Goal: Find specific page/section: Find specific page/section

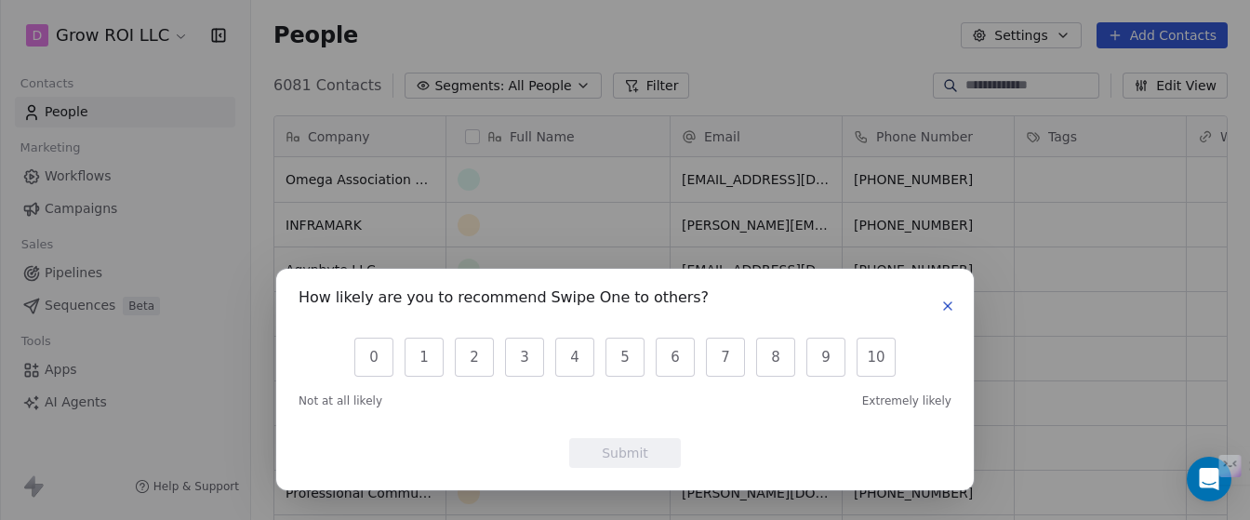
scroll to position [458, 999]
click at [946, 297] on button "button" at bounding box center [948, 306] width 22 height 22
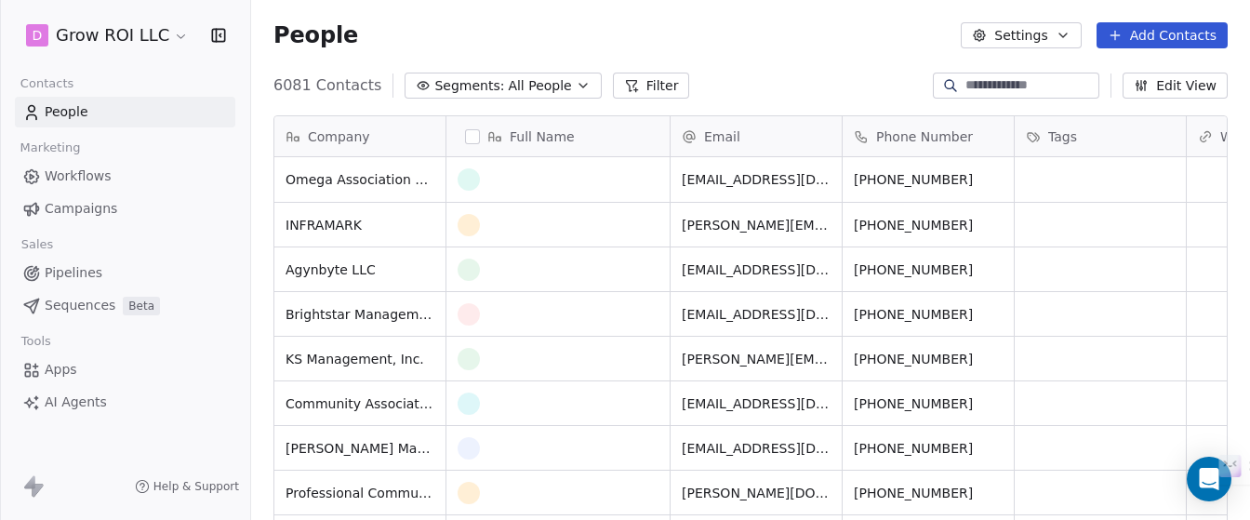
click at [79, 376] on link "Apps" at bounding box center [125, 369] width 220 height 31
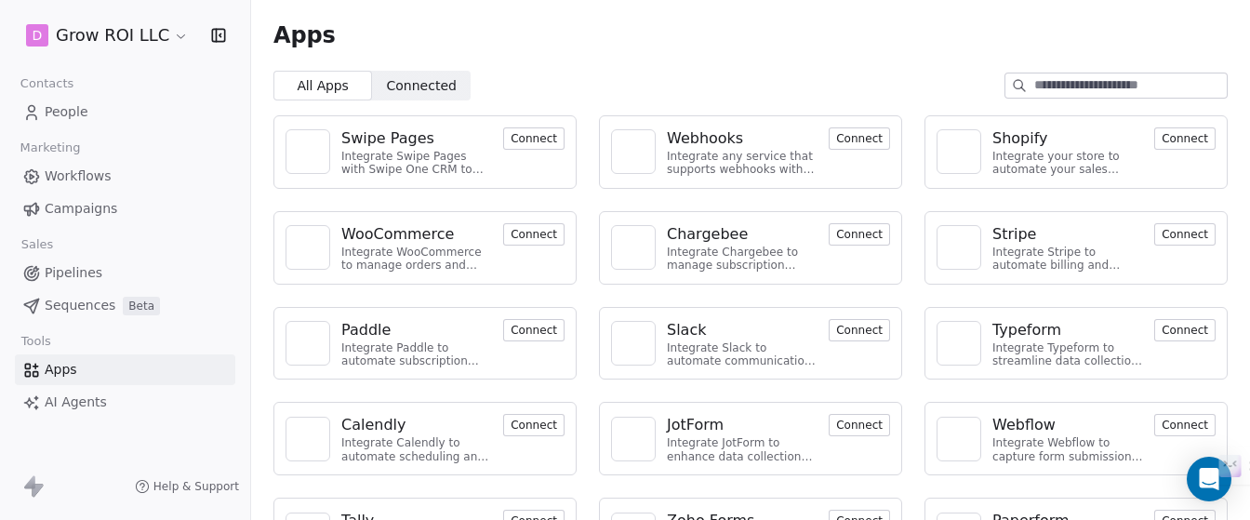
click at [458, 97] on span "Connected Connected" at bounding box center [421, 86] width 99 height 30
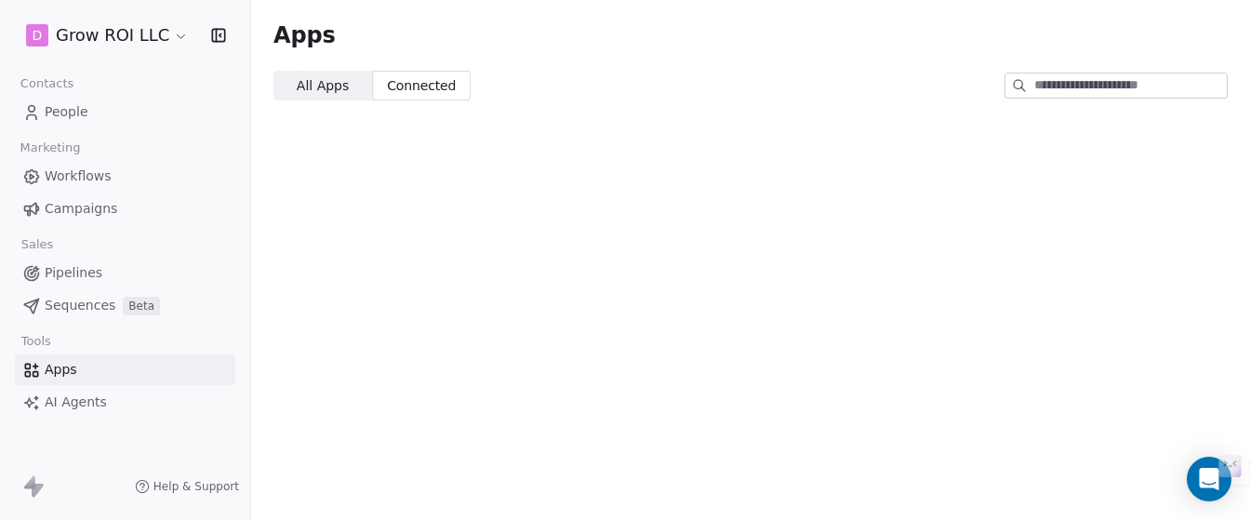
click at [336, 76] on span "All Apps" at bounding box center [323, 86] width 52 height 20
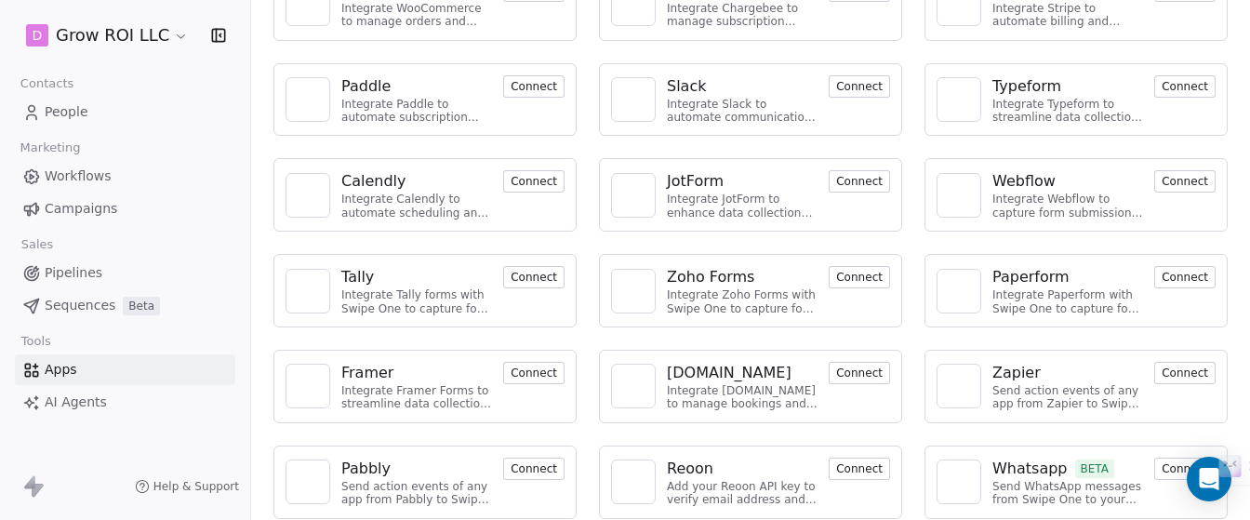
scroll to position [258, 0]
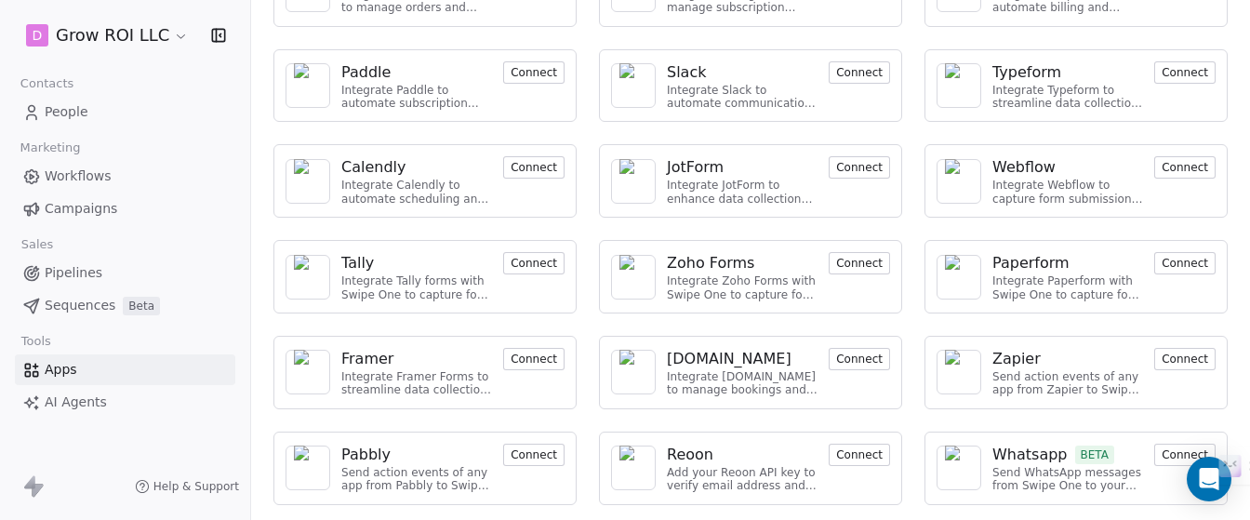
click at [93, 398] on span "AI Agents" at bounding box center [76, 403] width 62 height 20
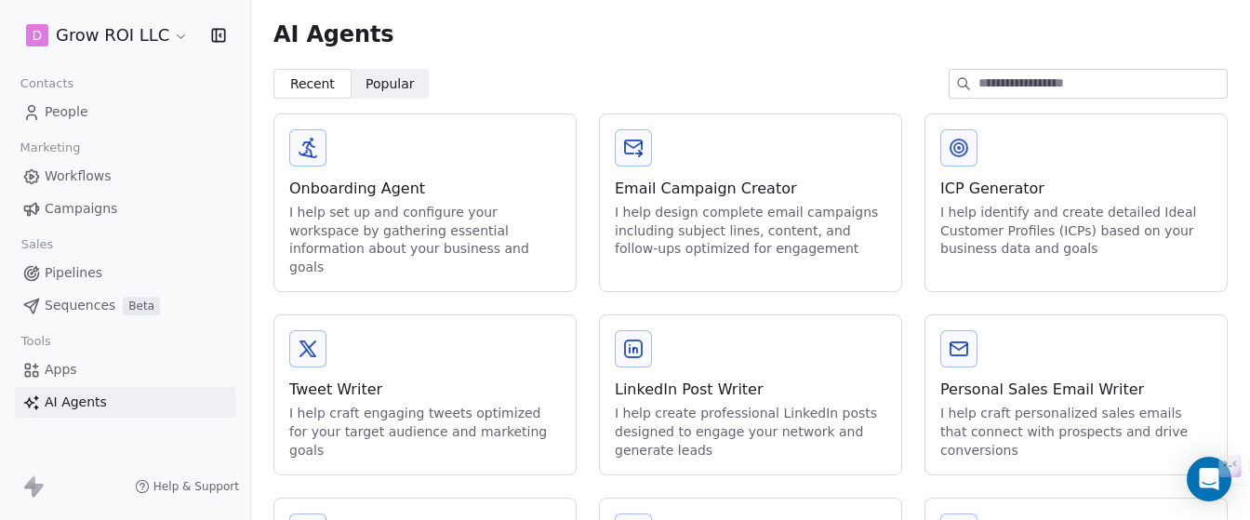
scroll to position [142, 0]
